Goal: Task Accomplishment & Management: Complete application form

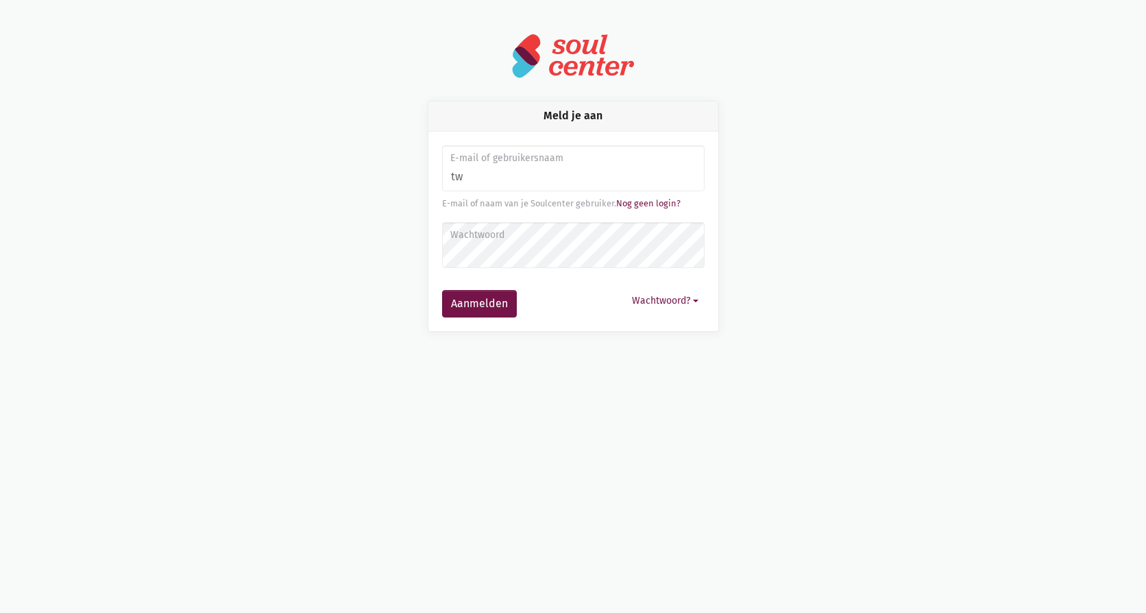
type input "[EMAIL_ADDRESS][DOMAIN_NAME]"
click at [512, 243] on label "Wachtwoord" at bounding box center [573, 235] width 245 height 15
click at [442, 290] on button "Aanmelden" at bounding box center [479, 303] width 75 height 27
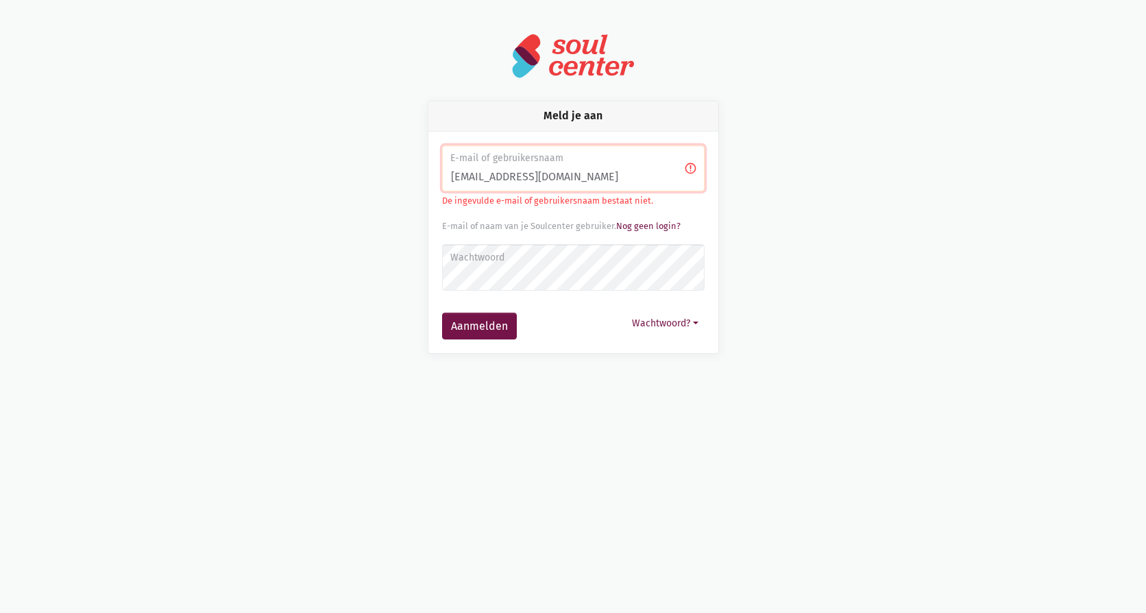
click at [525, 186] on input "[EMAIL_ADDRESS][DOMAIN_NAME]" at bounding box center [573, 168] width 263 height 47
click at [501, 258] on label "Wachtwoord" at bounding box center [573, 257] width 245 height 15
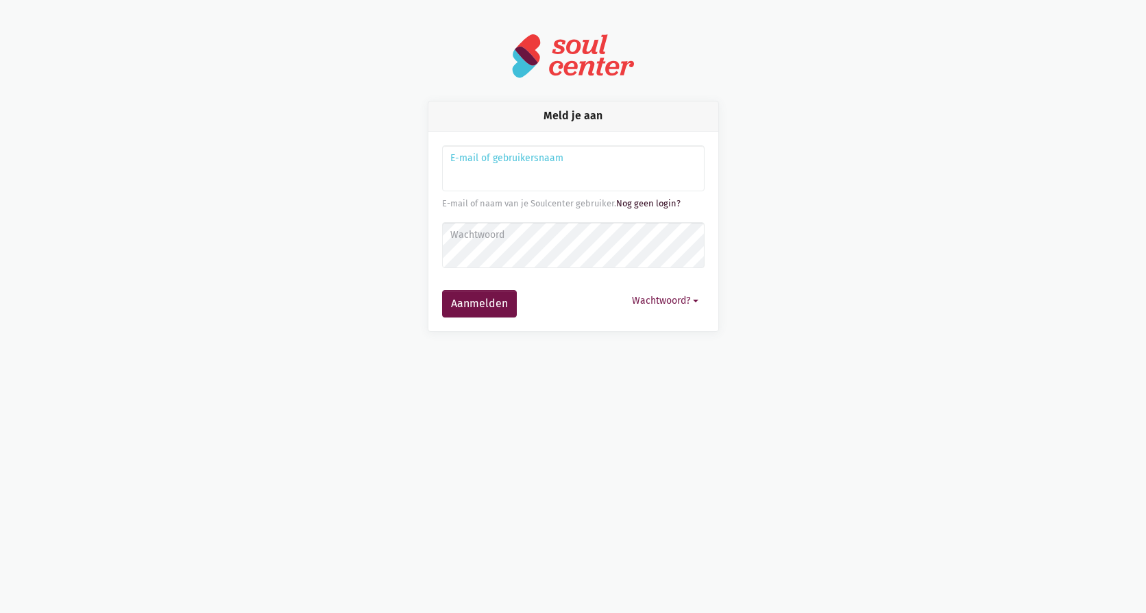
click at [635, 204] on link "Nog geen login?" at bounding box center [648, 203] width 64 height 10
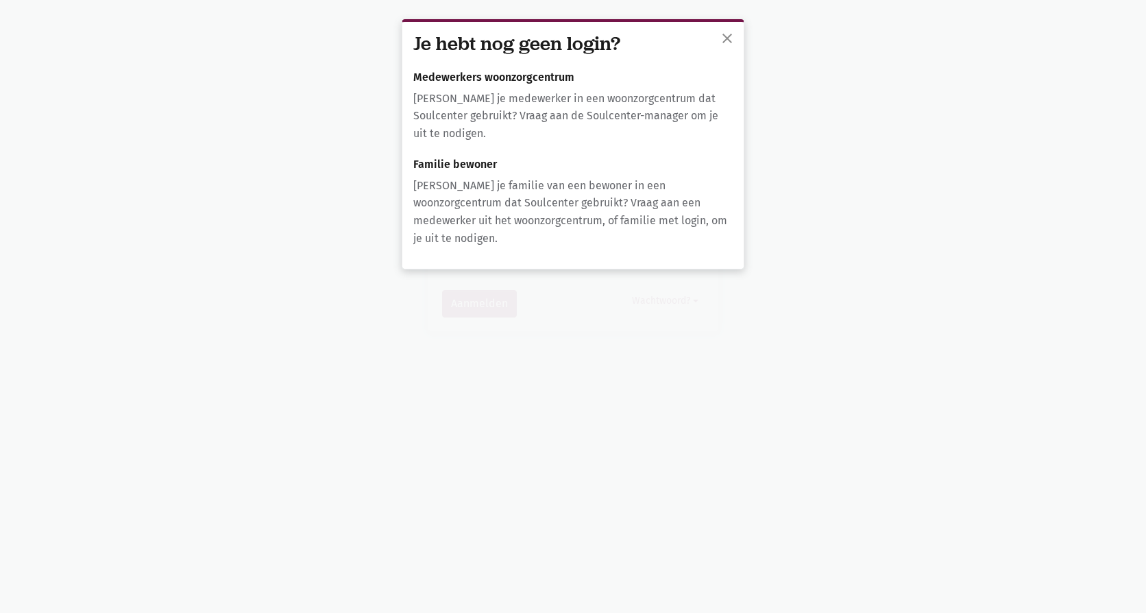
click at [625, 123] on p "[PERSON_NAME] je medewerker in een woonzorgcentrum dat Soulcenter gebruikt? Vra…" at bounding box center [573, 116] width 320 height 53
click at [737, 31] on button "close" at bounding box center [727, 40] width 27 height 30
